Goal: Information Seeking & Learning: Learn about a topic

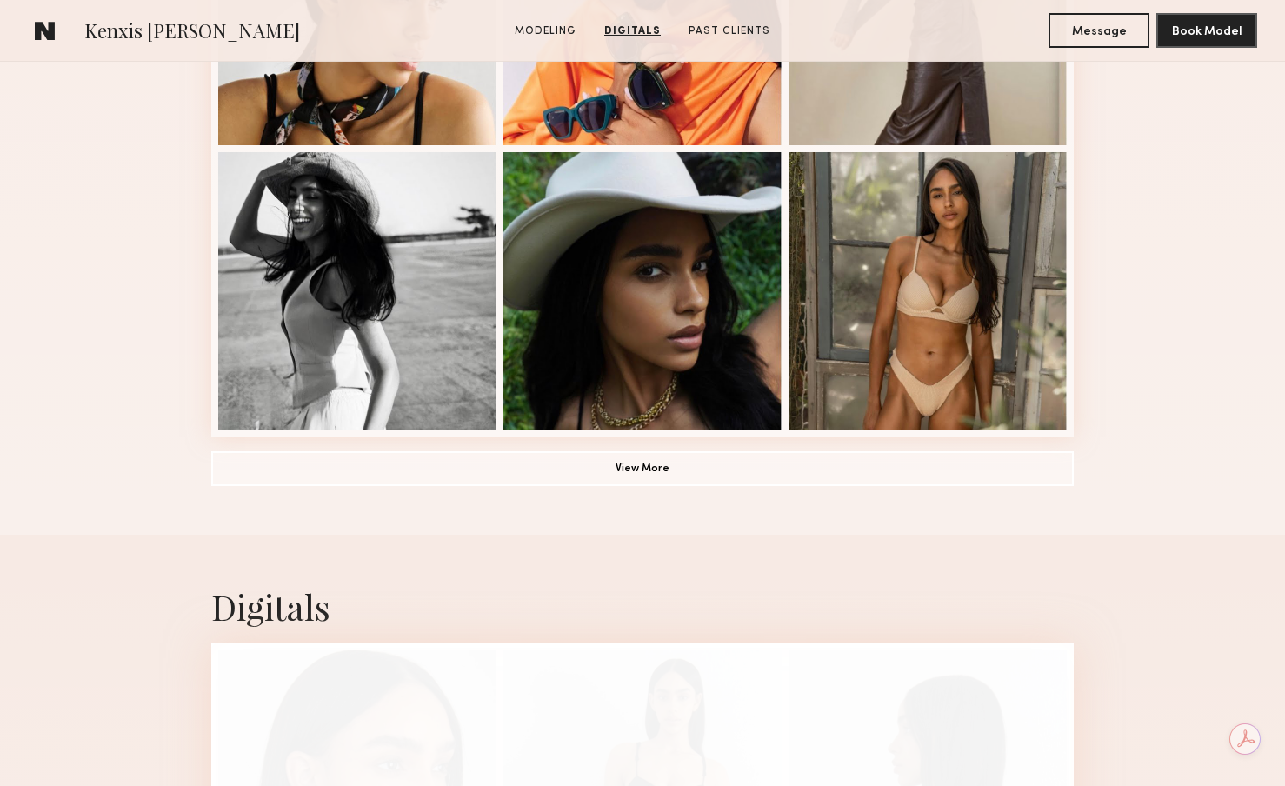
scroll to position [1028, 0]
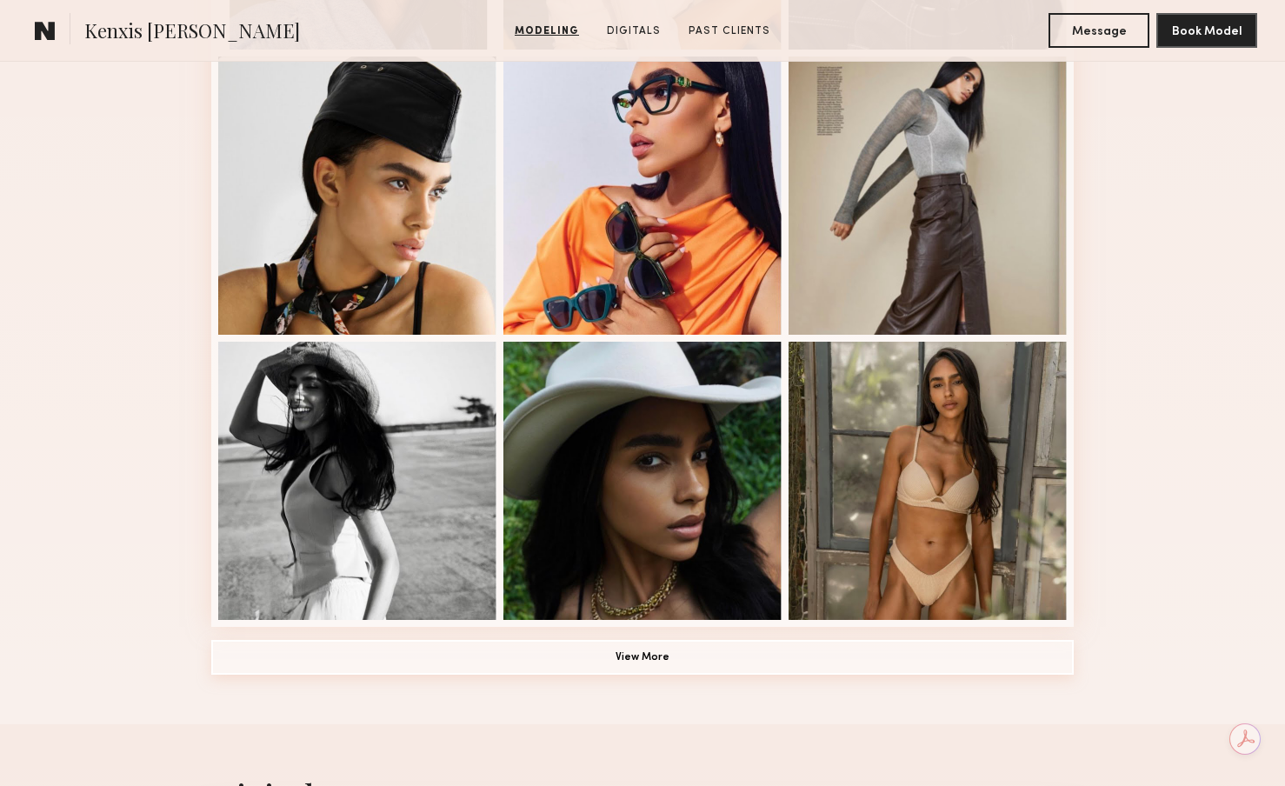
click at [583, 656] on button "View More" at bounding box center [642, 657] width 863 height 35
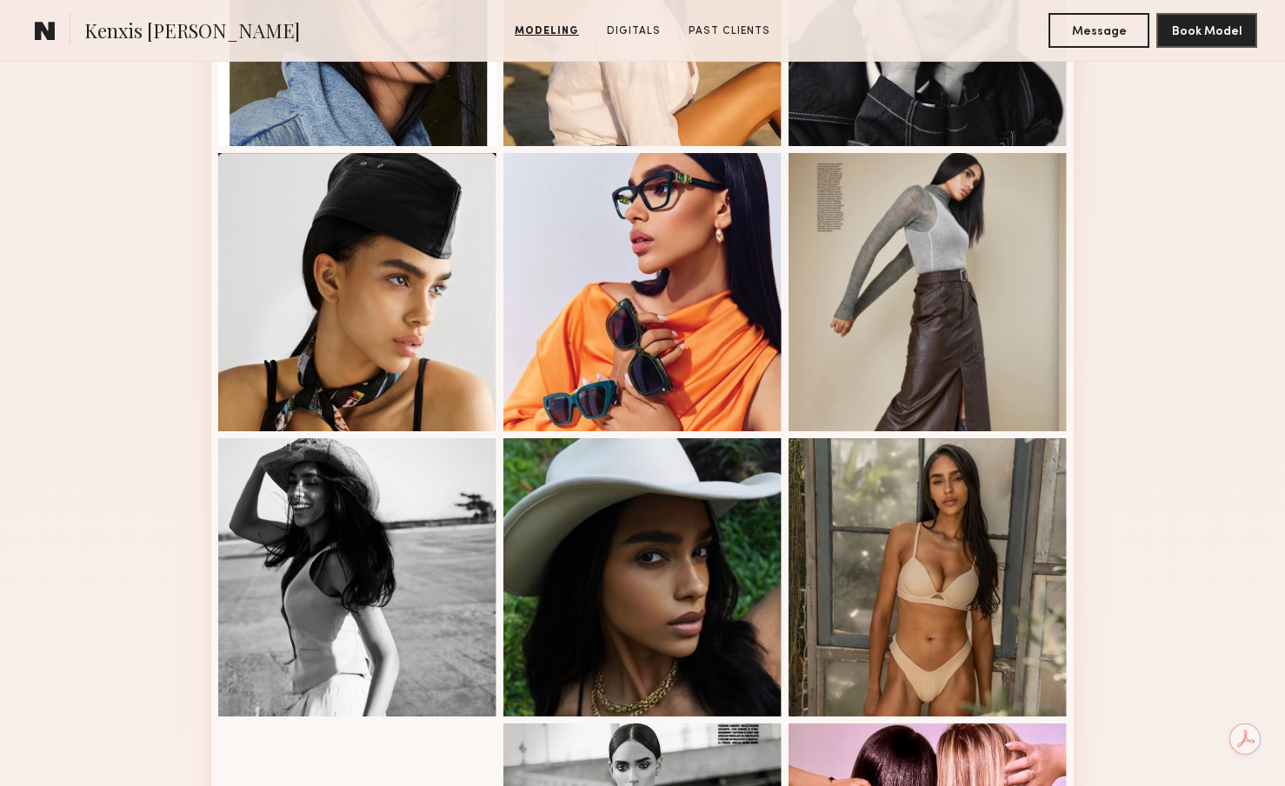
scroll to position [933, 0]
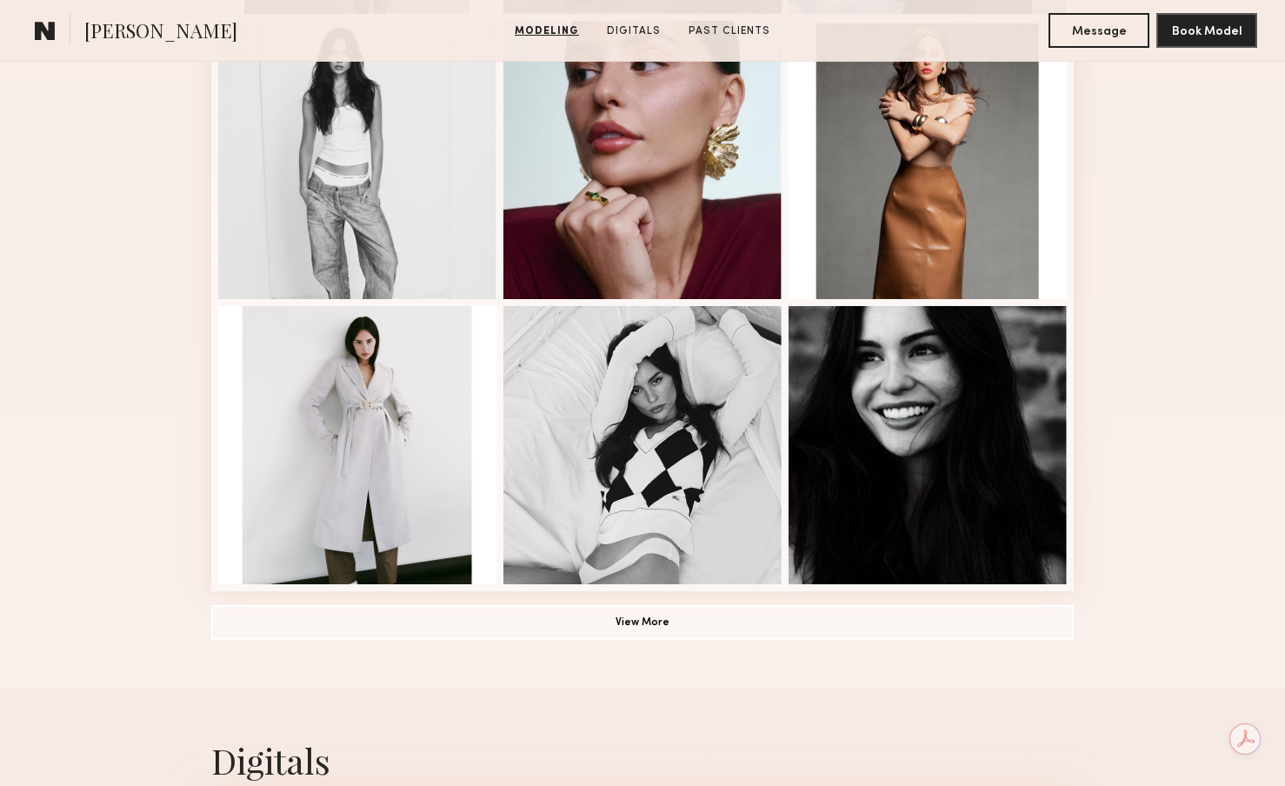
scroll to position [1093, 0]
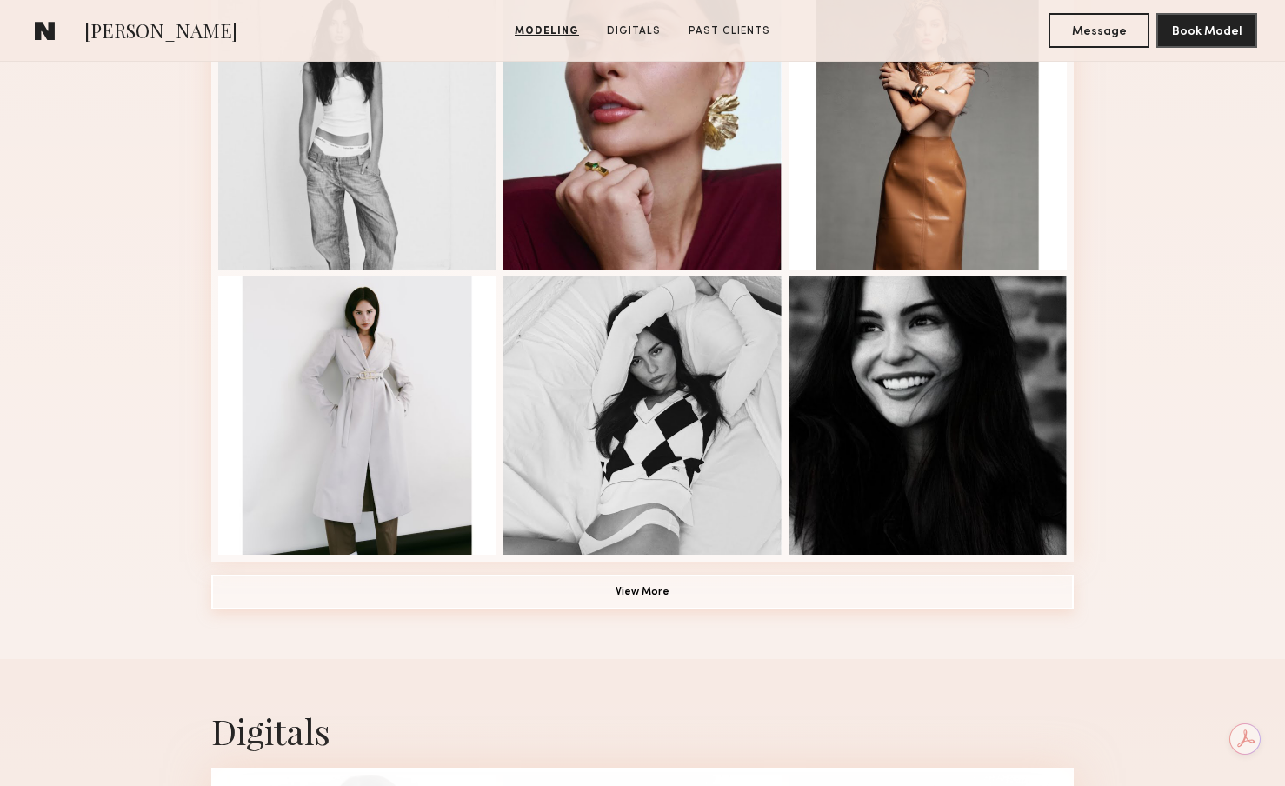
click at [506, 589] on button "View More" at bounding box center [642, 592] width 863 height 35
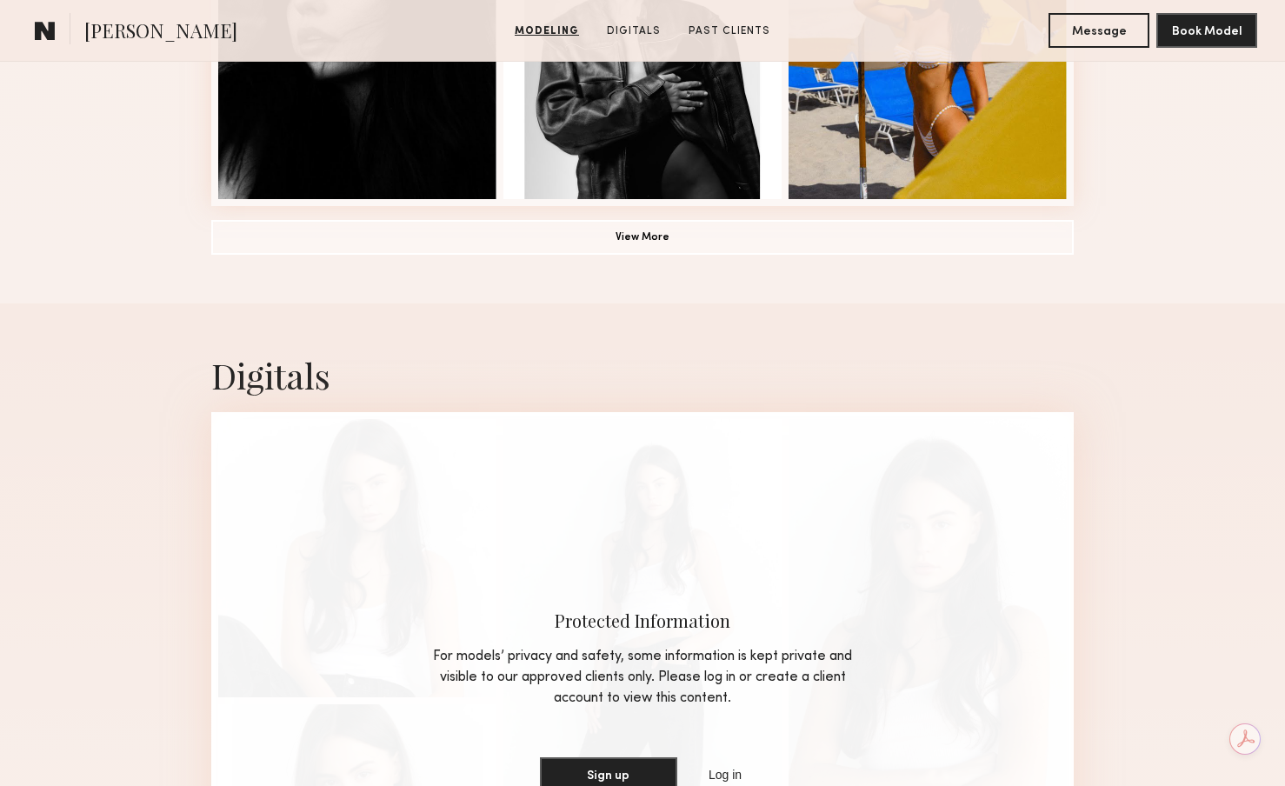
scroll to position [2355, 0]
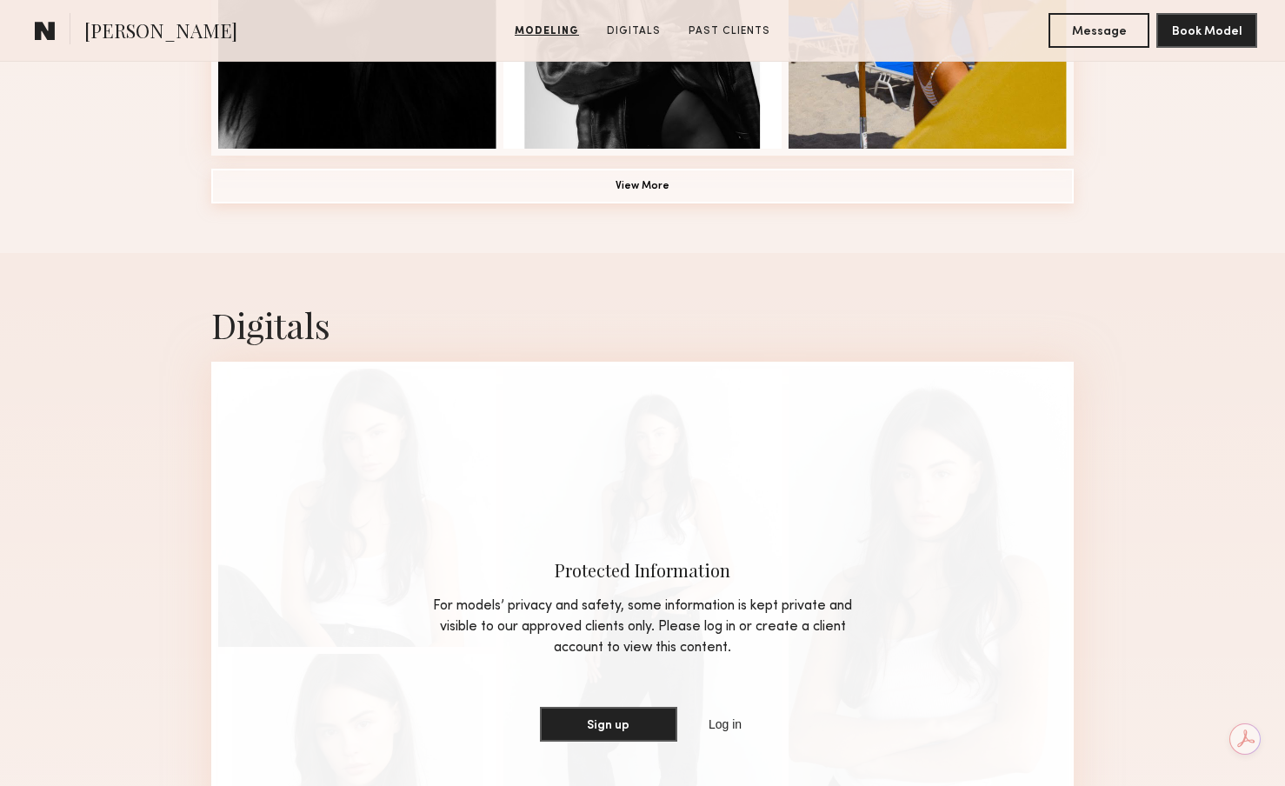
click at [711, 180] on button "View More" at bounding box center [642, 186] width 863 height 35
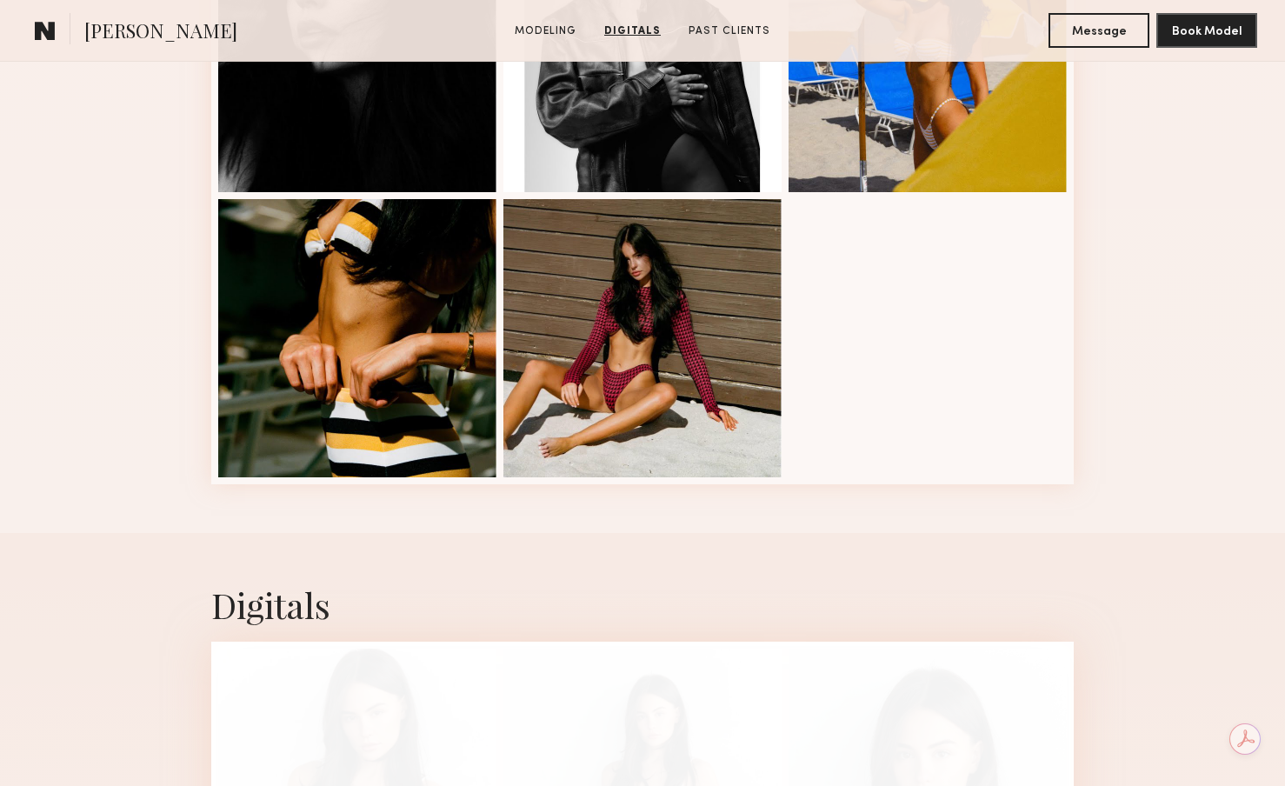
scroll to position [2309, 0]
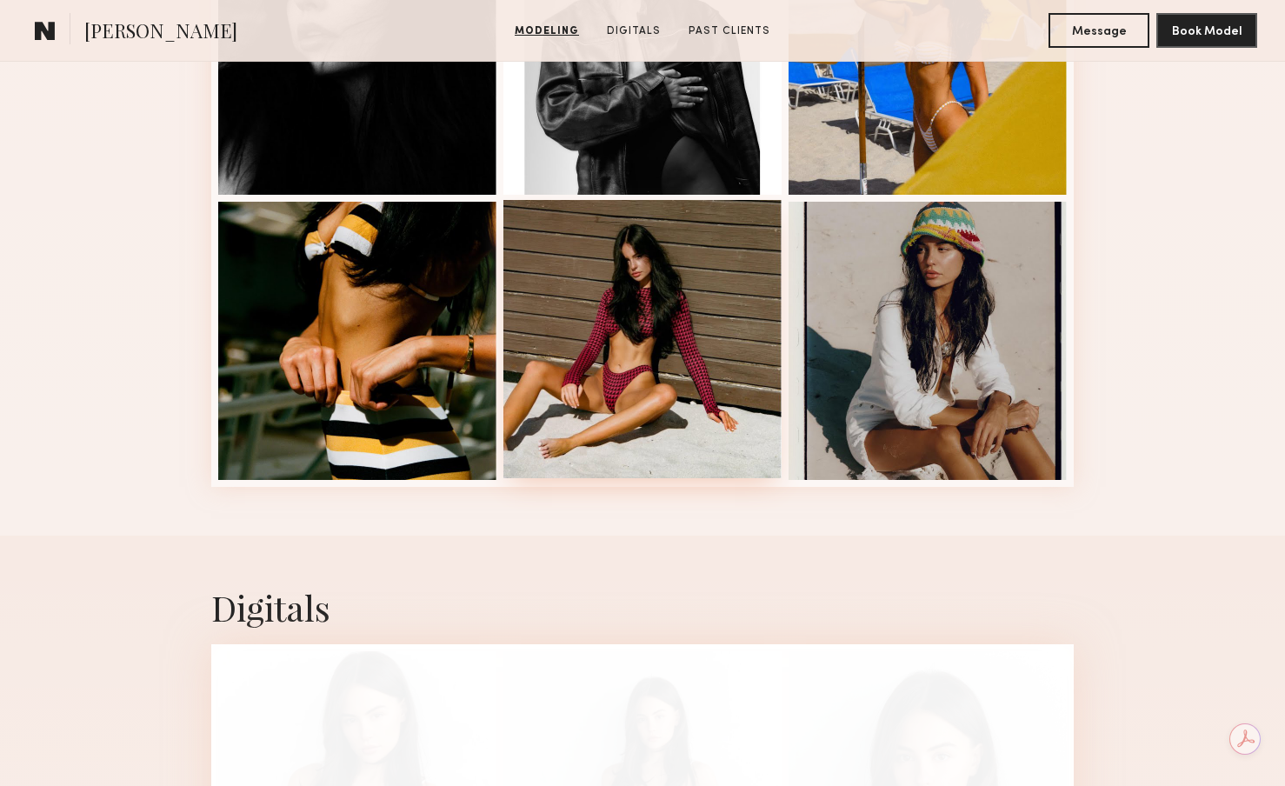
click at [699, 361] on div at bounding box center [642, 339] width 278 height 278
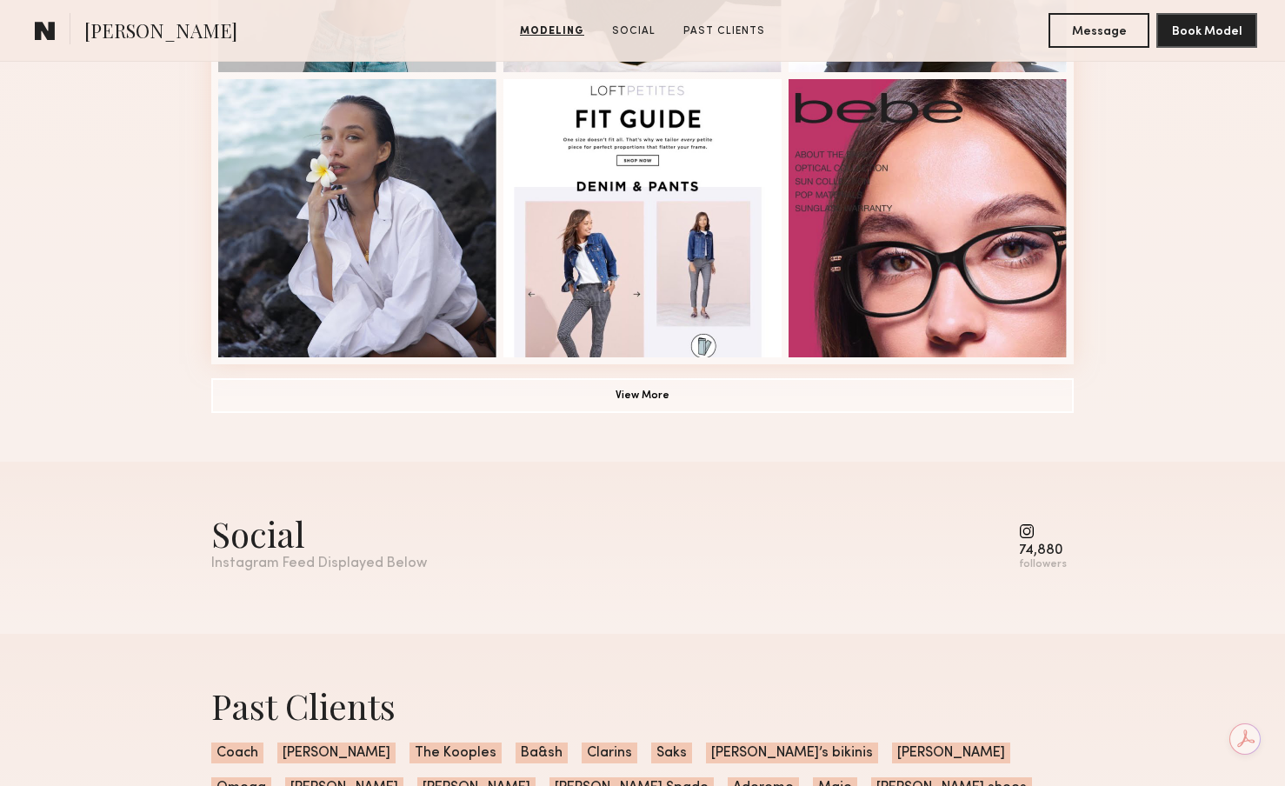
scroll to position [1292, 0]
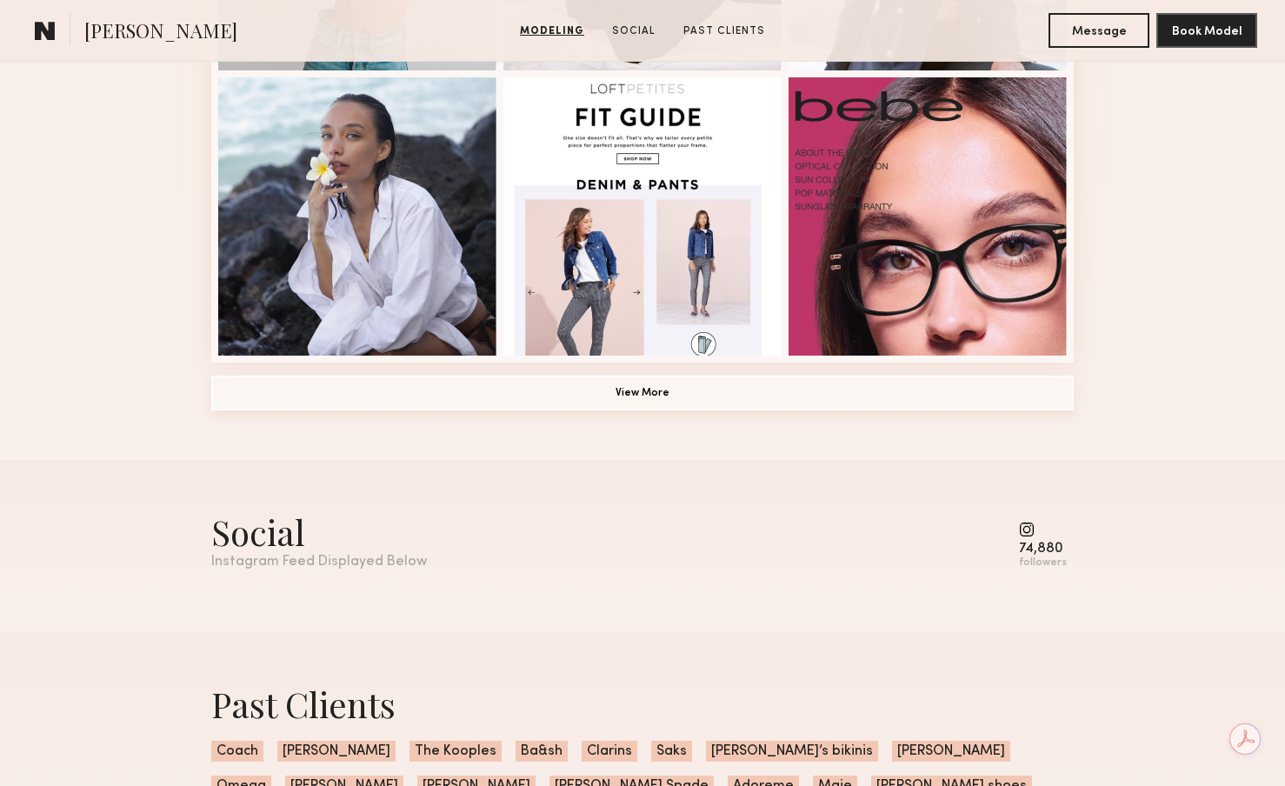
click at [575, 390] on button "View More" at bounding box center [642, 393] width 863 height 35
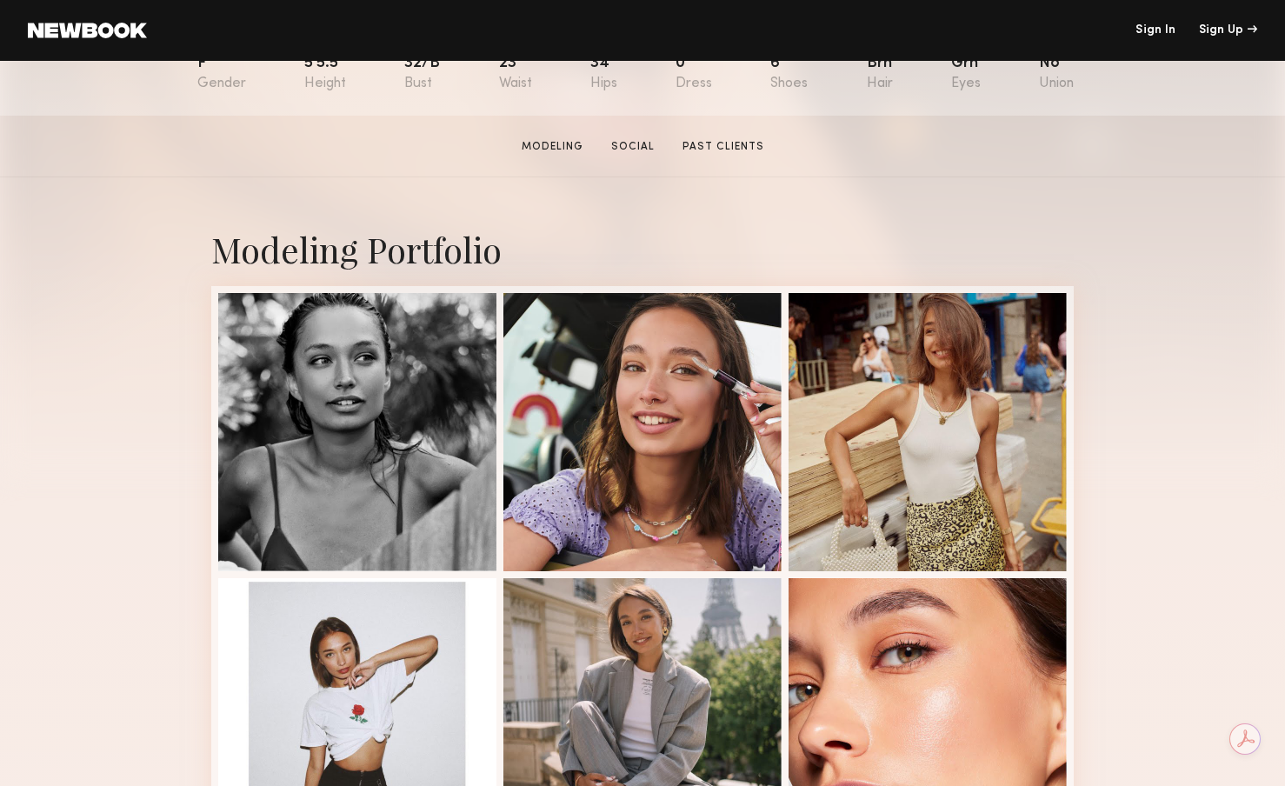
scroll to position [223, 0]
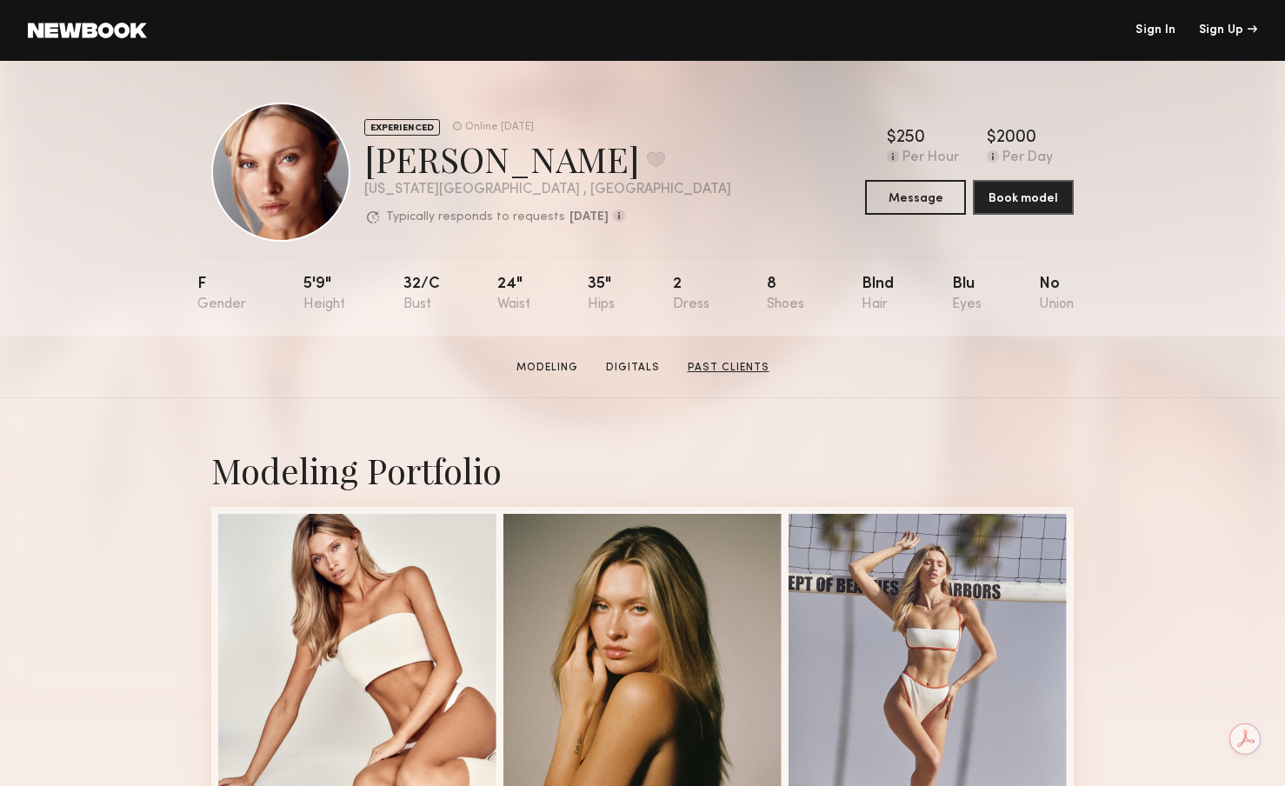
click at [722, 366] on link "Past Clients" at bounding box center [729, 368] width 96 height 16
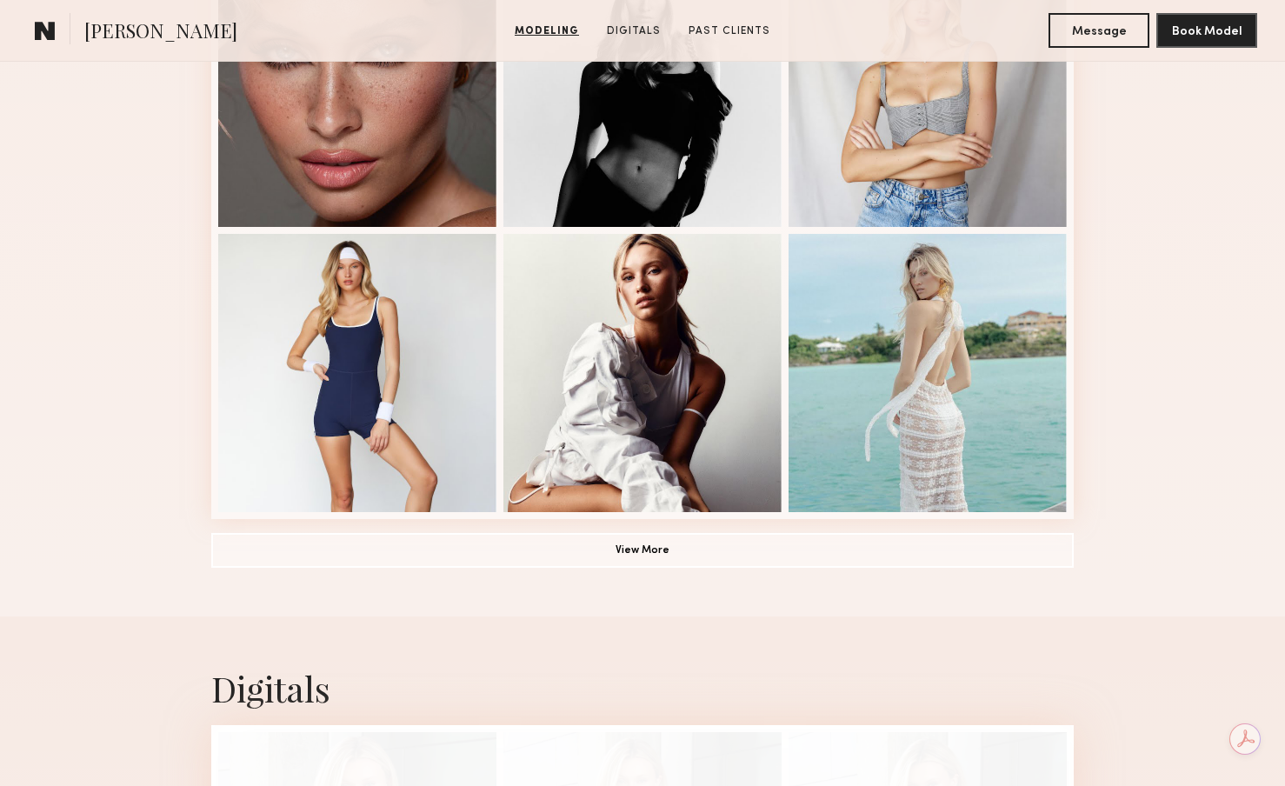
scroll to position [1106, 0]
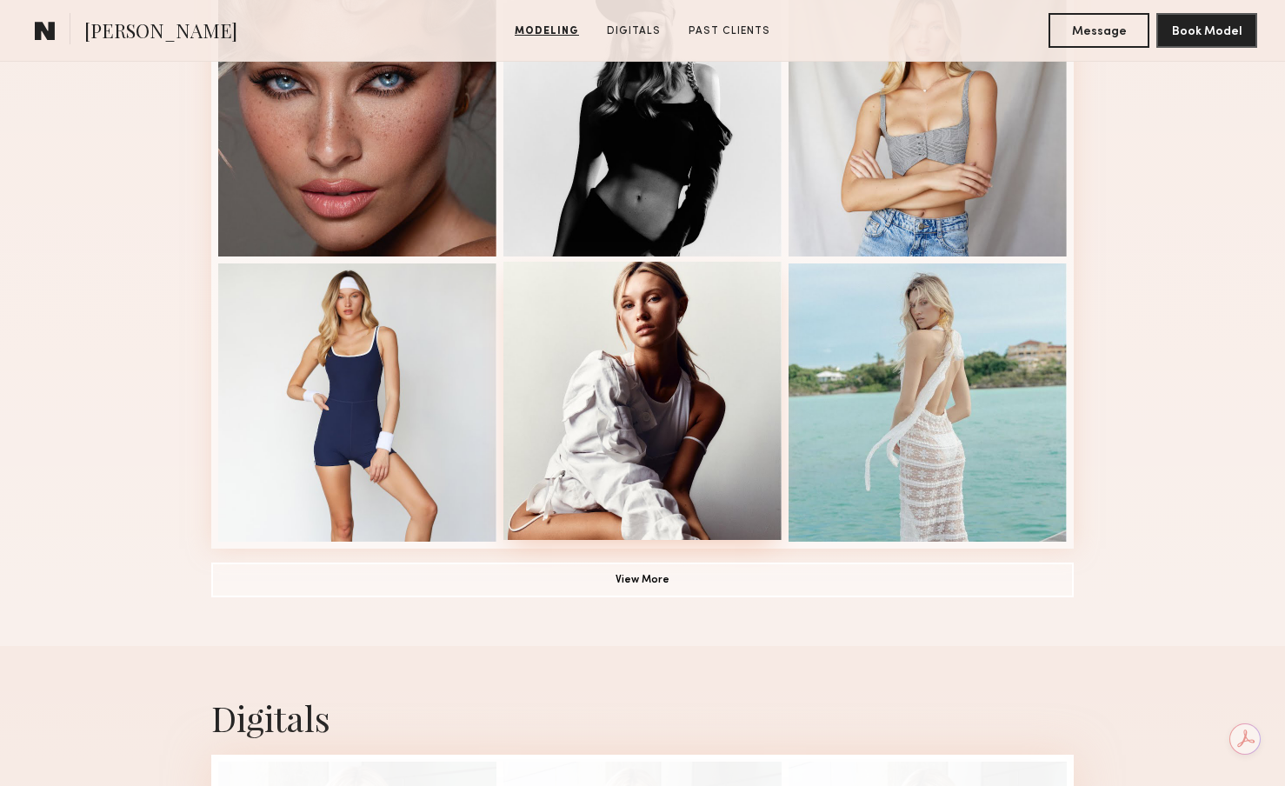
click at [623, 328] on div at bounding box center [642, 401] width 278 height 278
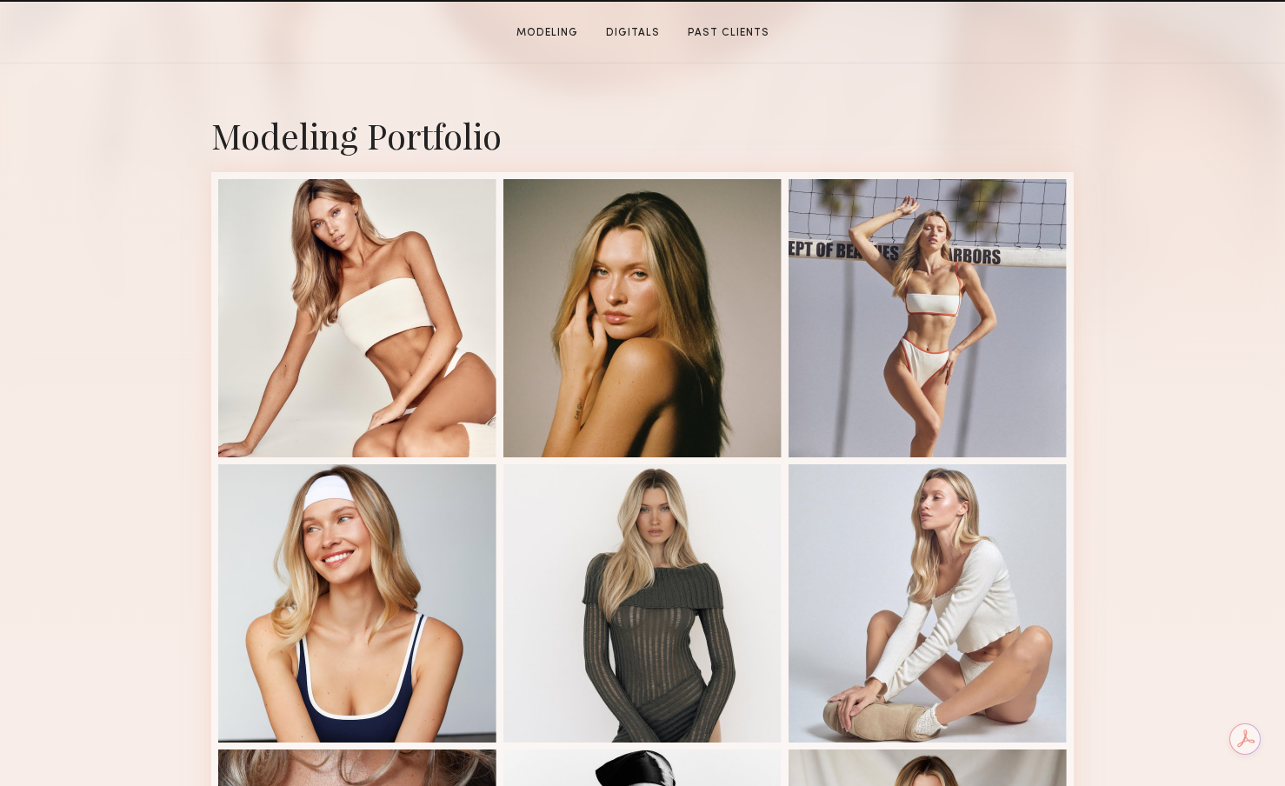
scroll to position [337, 0]
